Goal: Check status: Check status

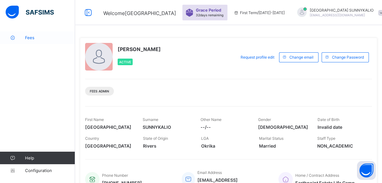
click at [30, 37] on span "Fees" at bounding box center [50, 37] width 50 height 5
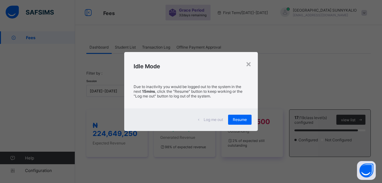
click at [241, 116] on div "Resume" at bounding box center [239, 120] width 23 height 10
click at [246, 122] on span "₦ 4,749,500" at bounding box center [249, 121] width 42 height 8
click at [242, 118] on span "₦ 4,749,500" at bounding box center [249, 121] width 42 height 8
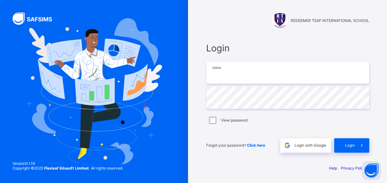
type input "**********"
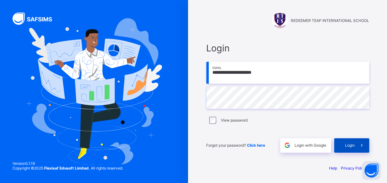
click at [345, 147] on span "Login" at bounding box center [350, 145] width 10 height 5
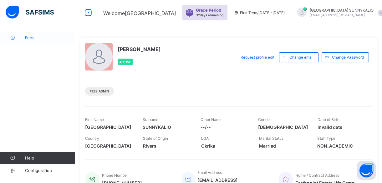
click at [26, 37] on span "Fees" at bounding box center [50, 37] width 50 height 5
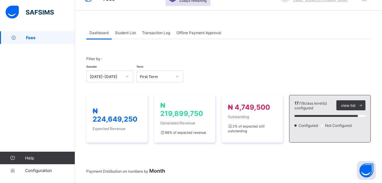
scroll to position [28, 0]
